Goal: Check status: Check status

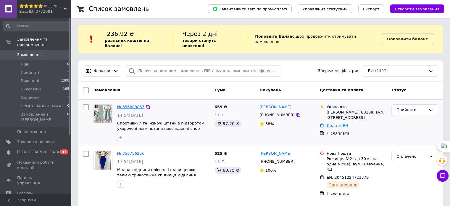
click at [128, 105] on link "№ 356888863" at bounding box center [130, 107] width 27 height 4
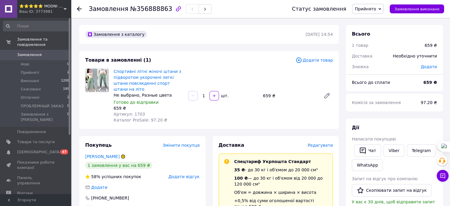
click at [138, 112] on span "Артикул: 1703" at bounding box center [129, 114] width 31 height 5
copy span "1703"
click at [22, 50] on link "Замовлення 0" at bounding box center [36, 55] width 73 height 10
